Goal: Navigation & Orientation: Find specific page/section

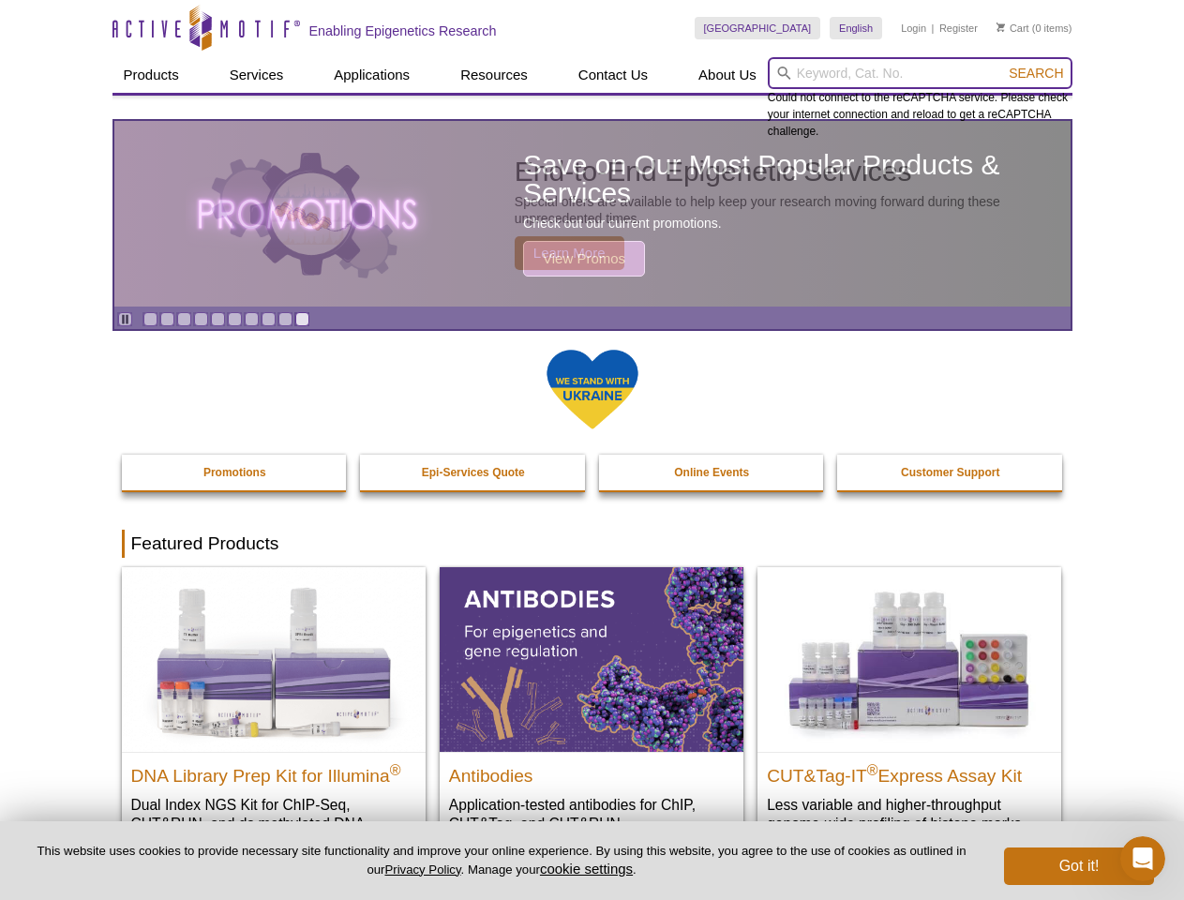
click at [920, 73] on input "search" at bounding box center [920, 73] width 305 height 32
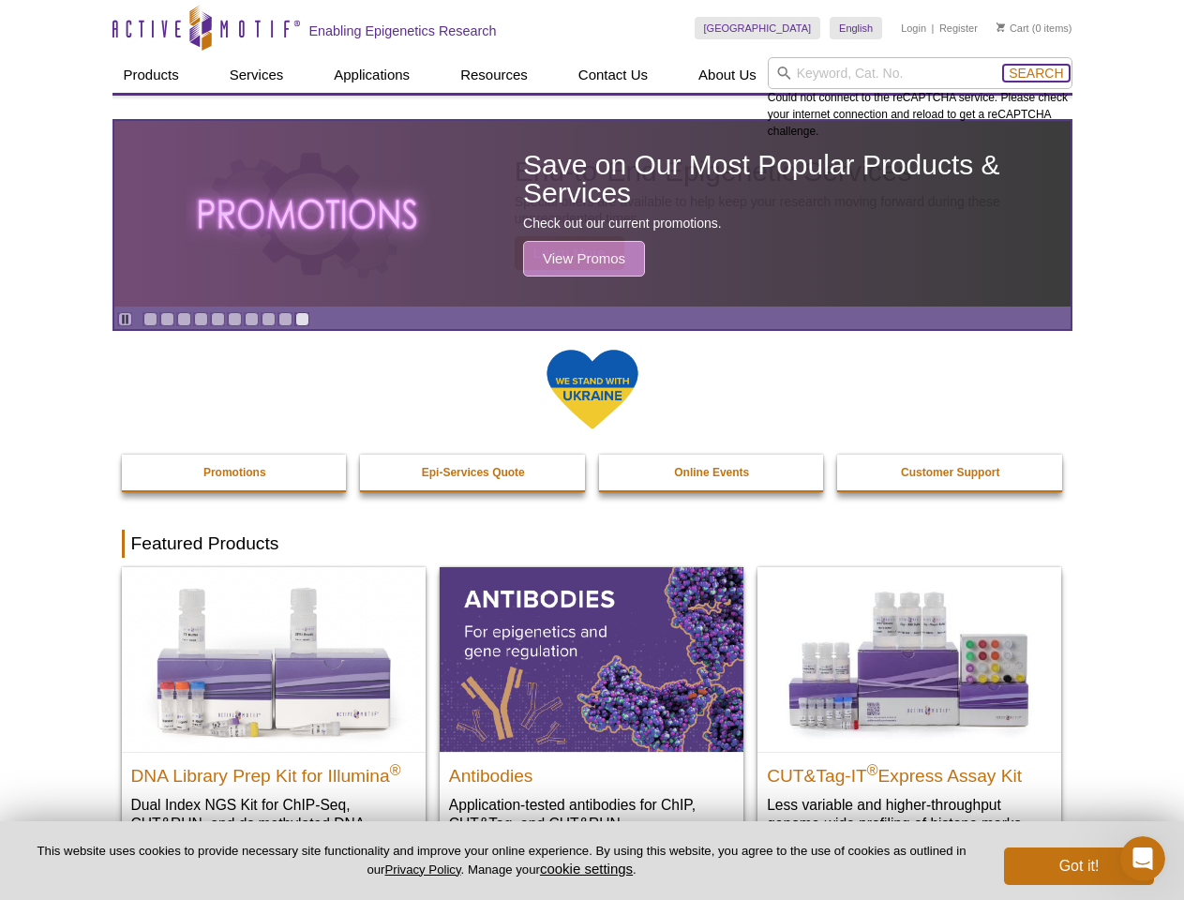
click at [1036, 73] on span "Search" at bounding box center [1036, 73] width 54 height 15
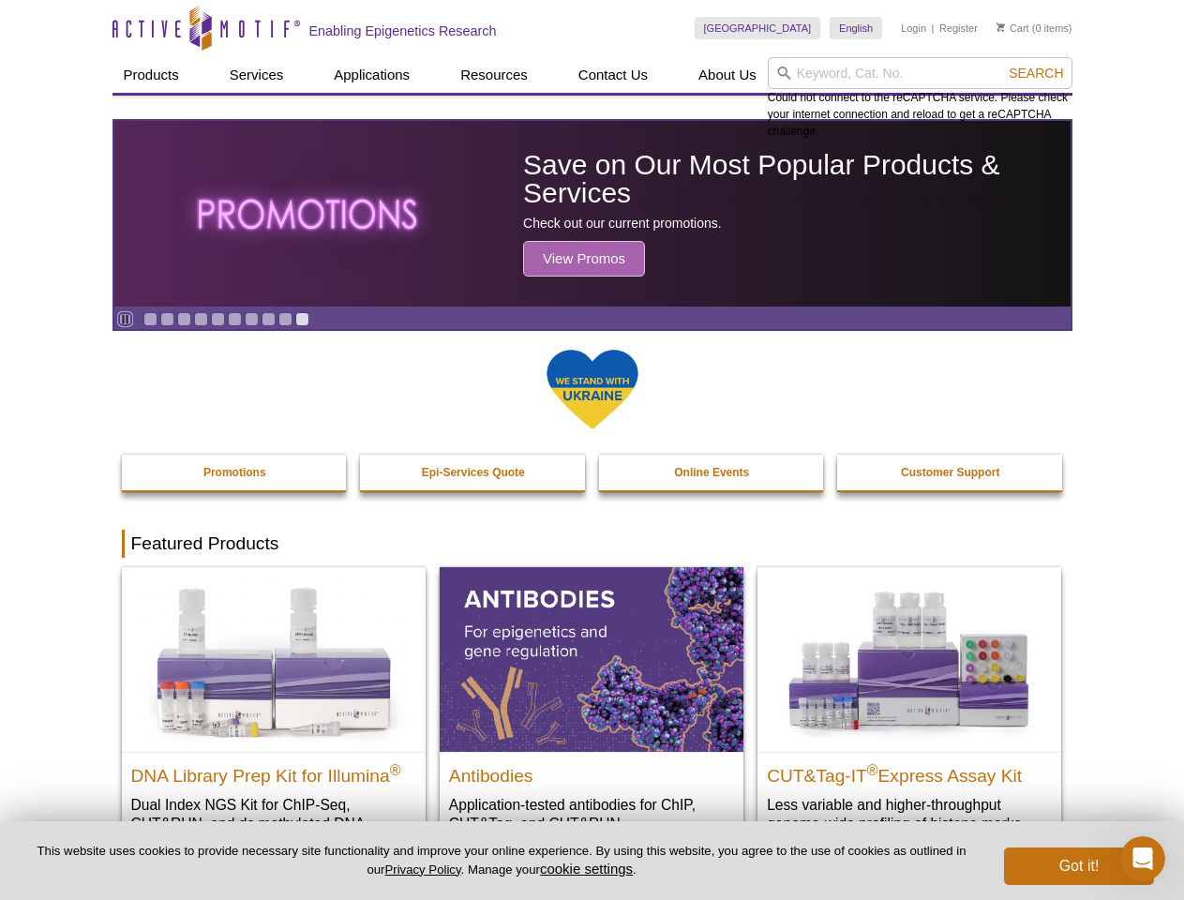
click at [125, 319] on icon "Pause" at bounding box center [125, 319] width 12 height 12
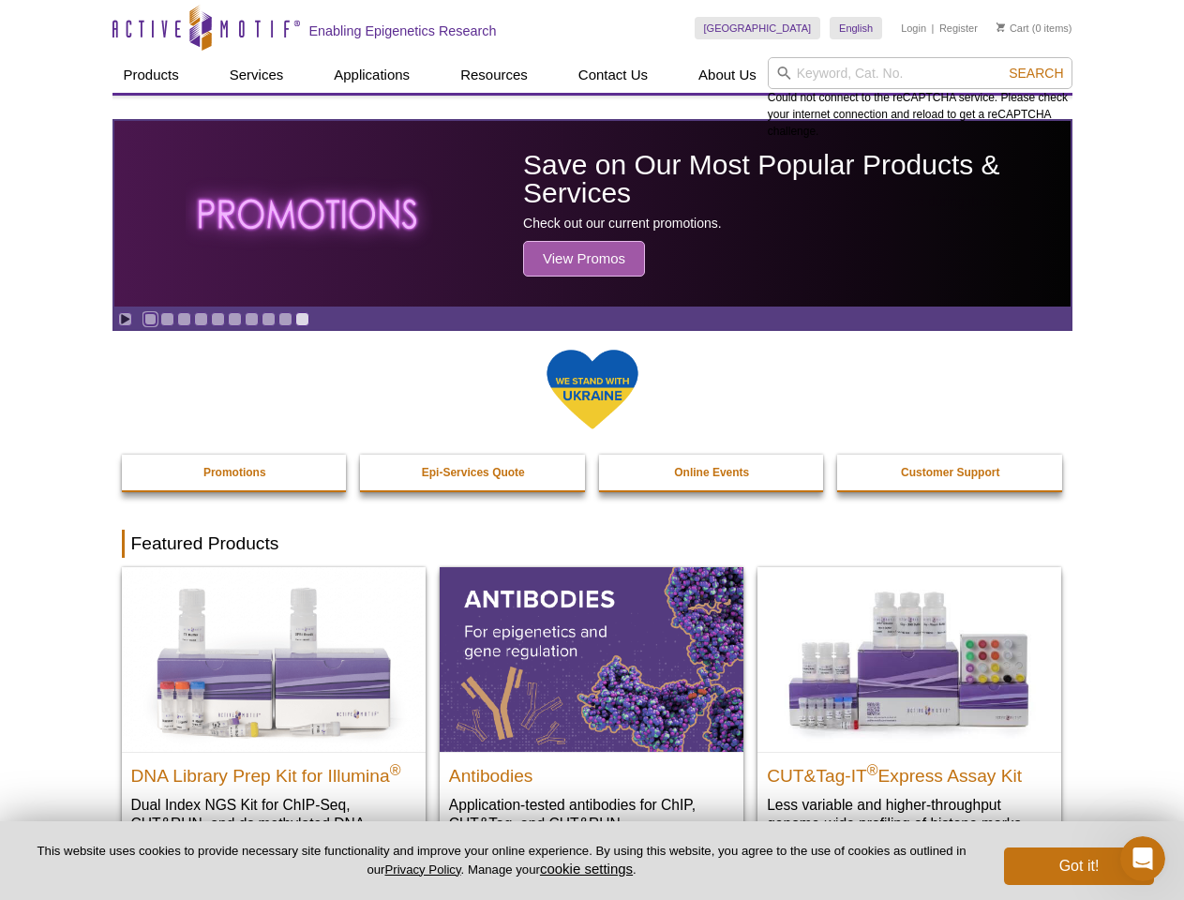
click at [150, 319] on link "Go to slide 1" at bounding box center [150, 319] width 14 height 14
click at [167, 319] on link "Go to slide 2" at bounding box center [167, 319] width 14 height 14
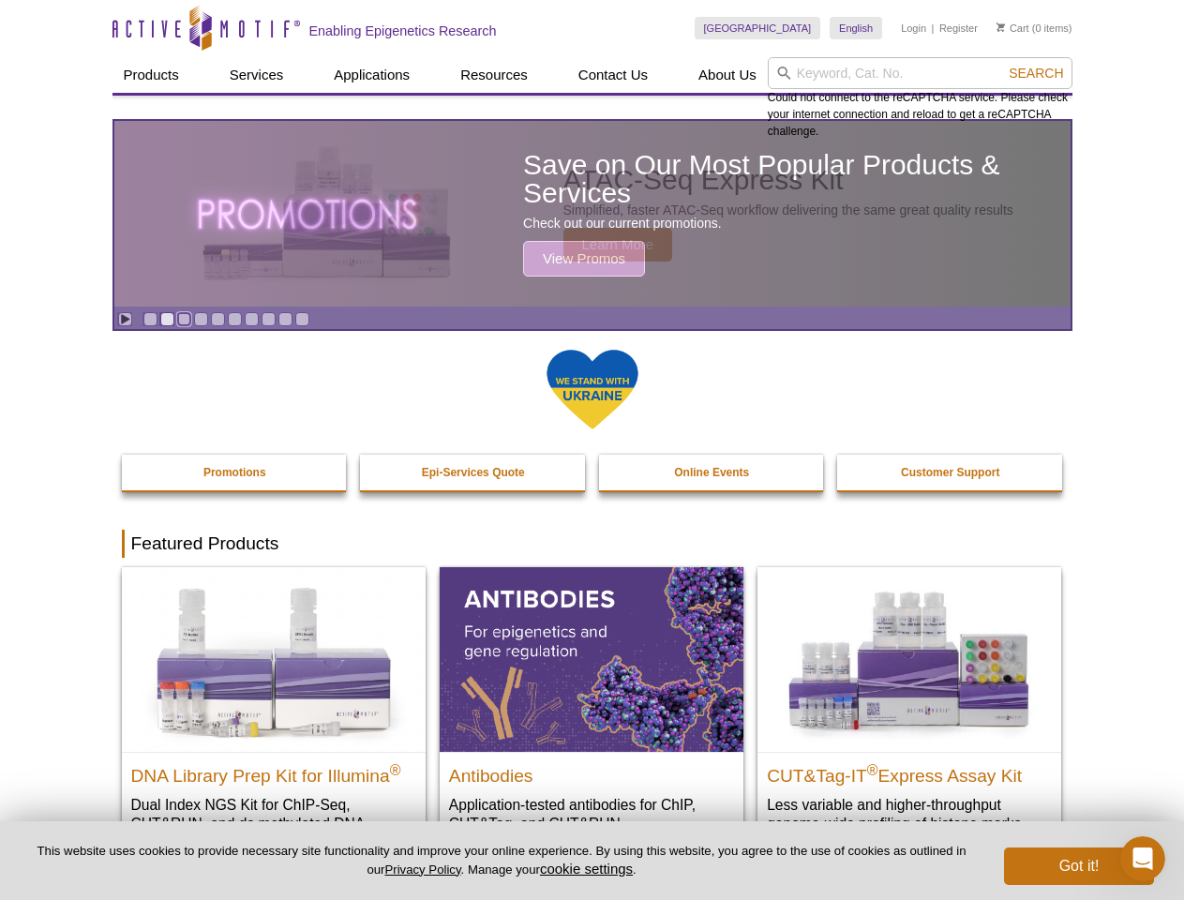
click at [184, 319] on link "Go to slide 3" at bounding box center [184, 319] width 14 height 14
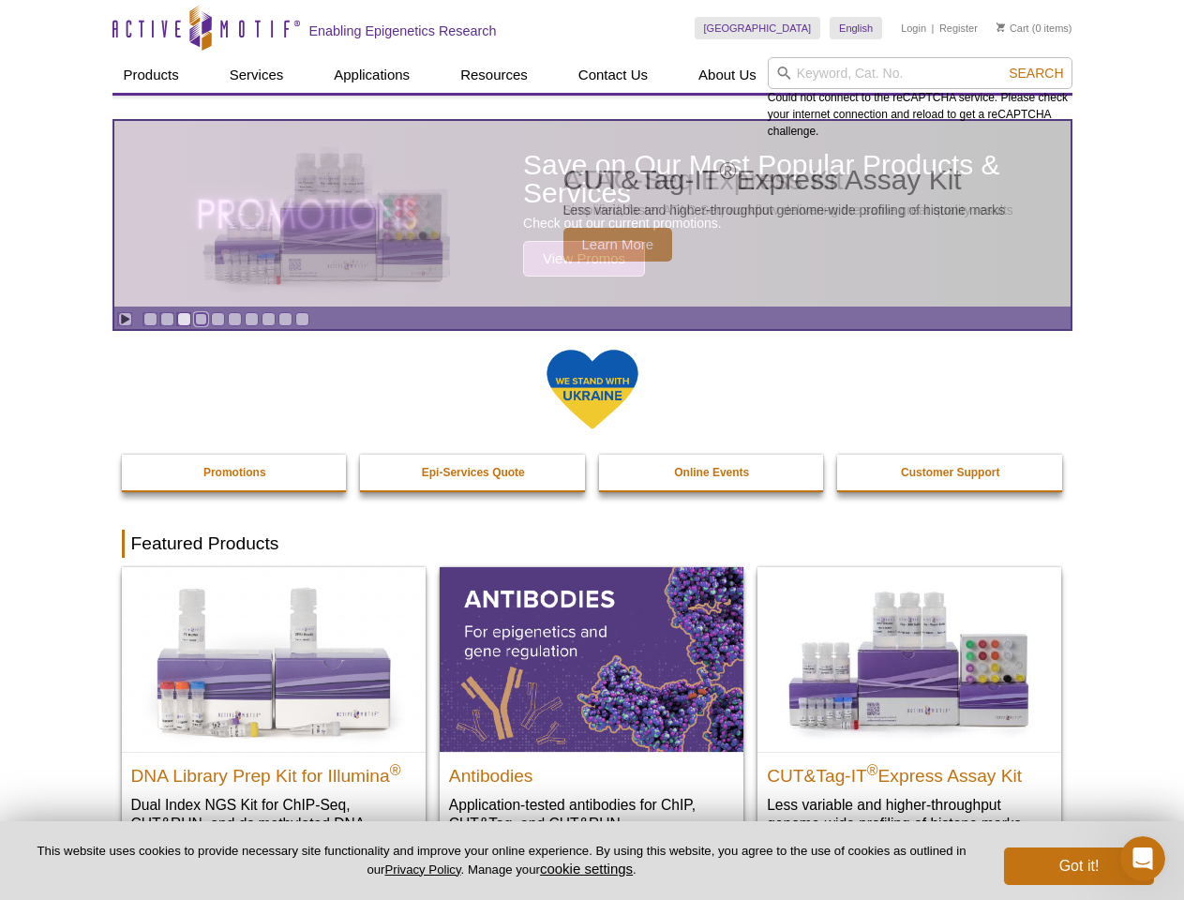
click at [201, 319] on link "Go to slide 4" at bounding box center [201, 319] width 14 height 14
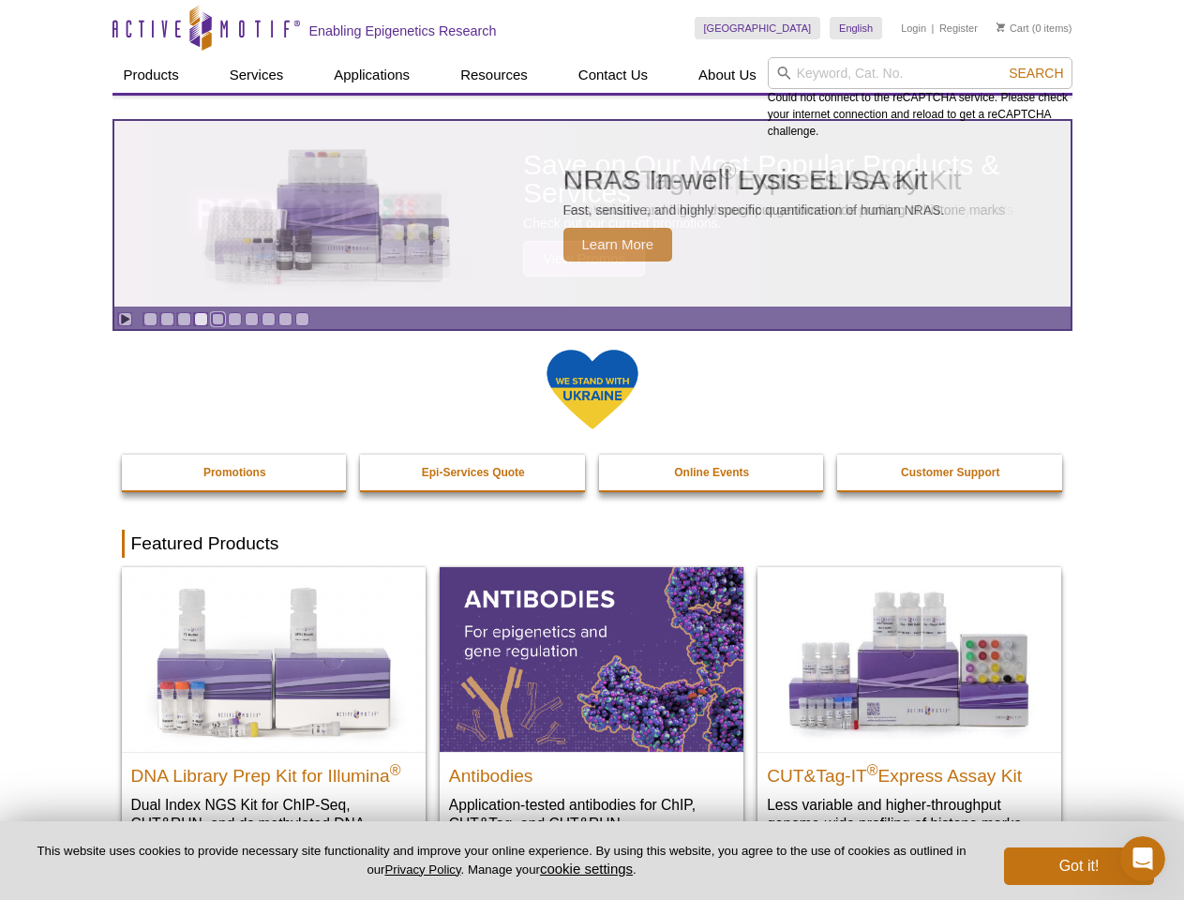
click at [217, 319] on link "Go to slide 5" at bounding box center [218, 319] width 14 height 14
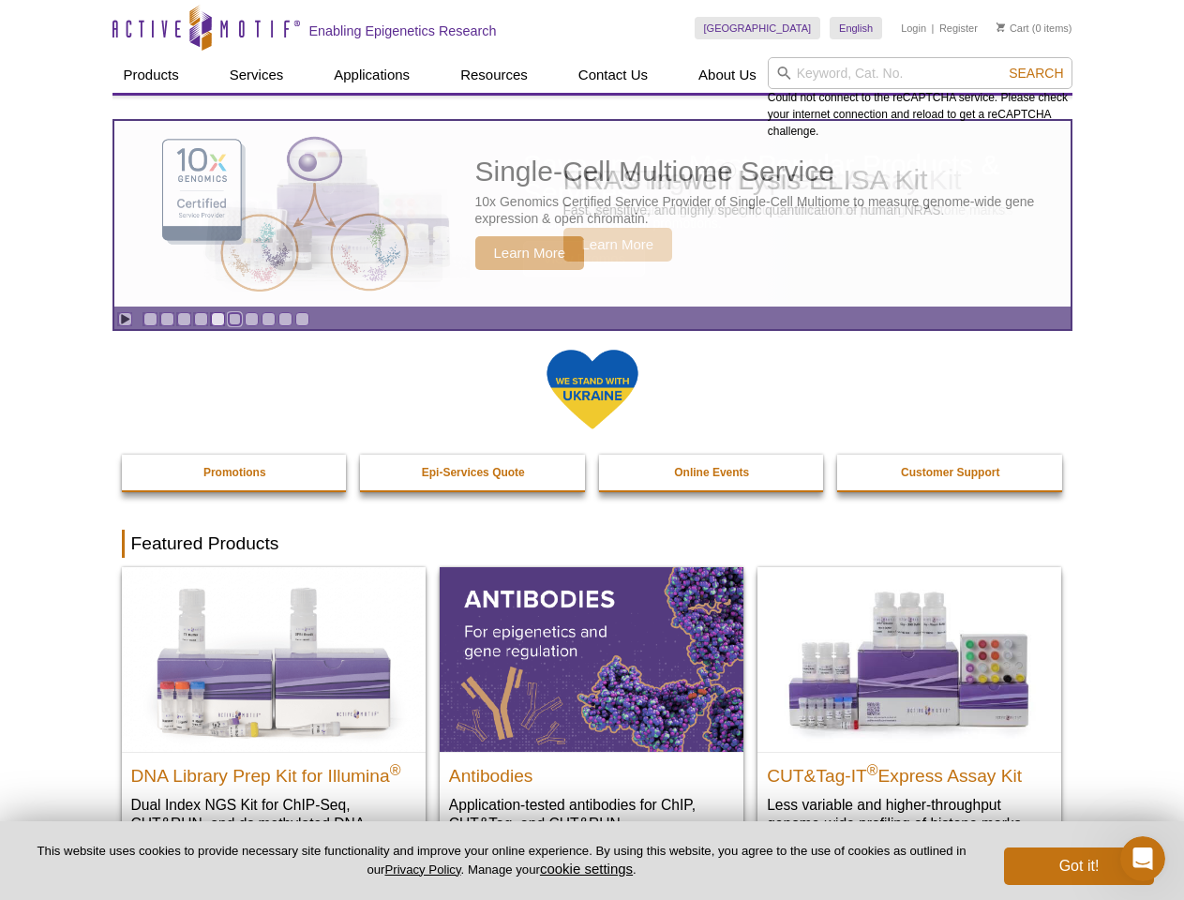
click at [234, 319] on link "Go to slide 6" at bounding box center [235, 319] width 14 height 14
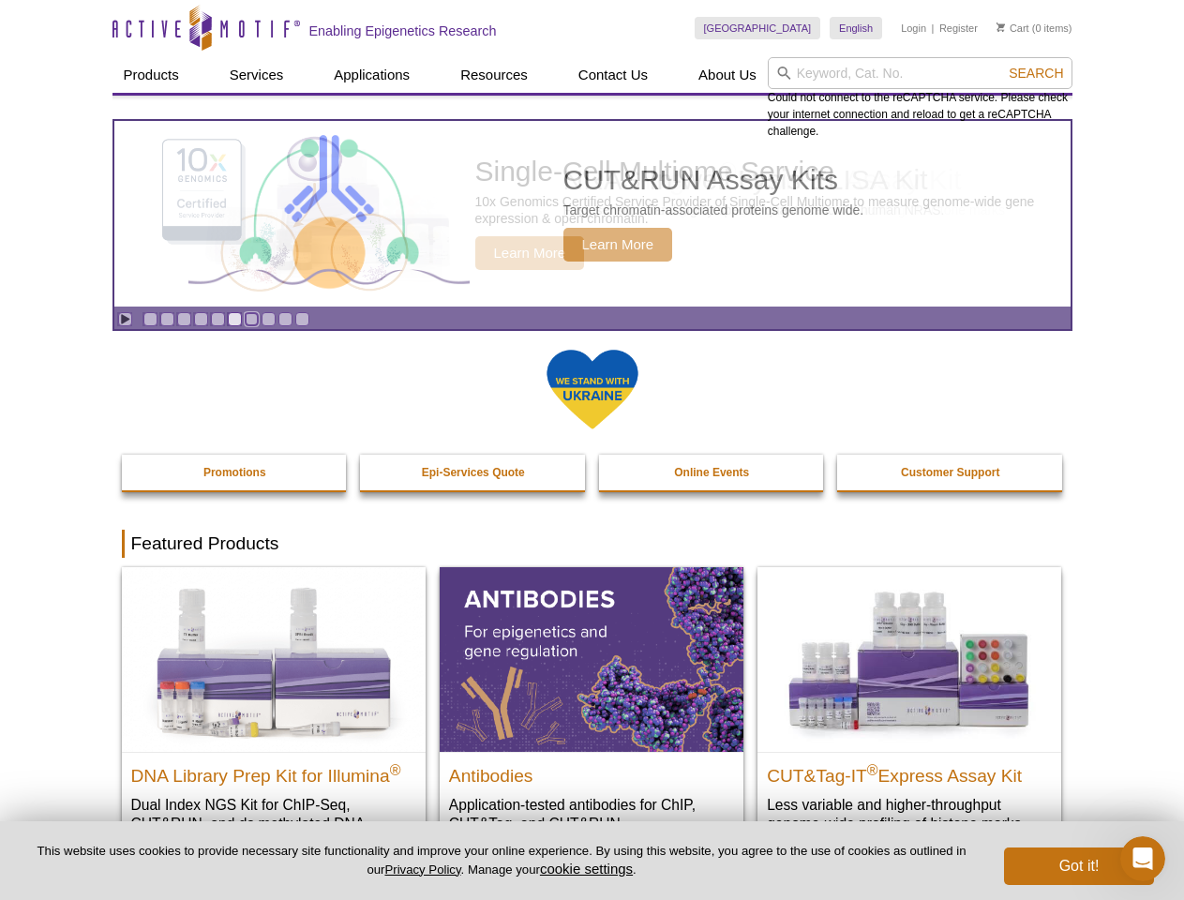
click at [251, 319] on link "Go to slide 7" at bounding box center [252, 319] width 14 height 14
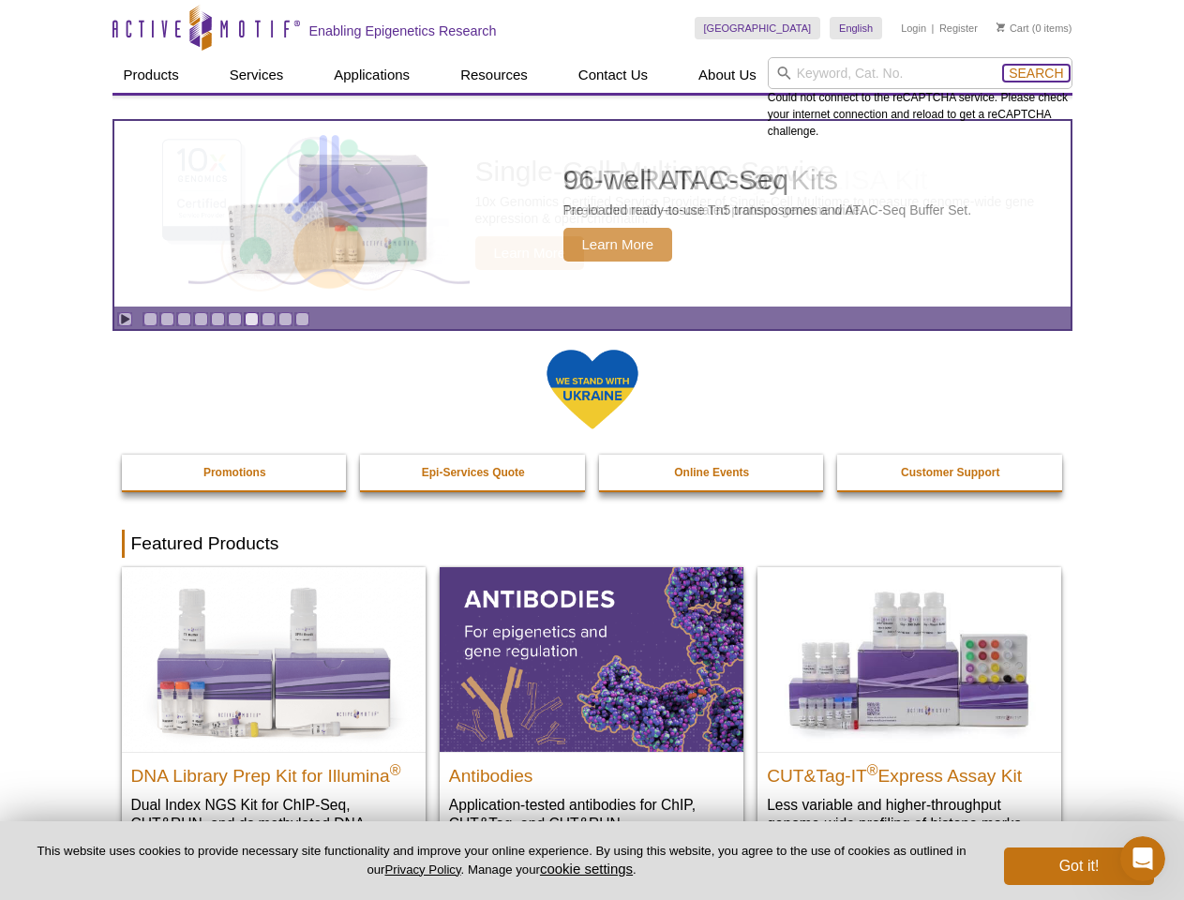
click at [1036, 73] on span "Search" at bounding box center [1036, 73] width 54 height 15
